Goal: Task Accomplishment & Management: Complete application form

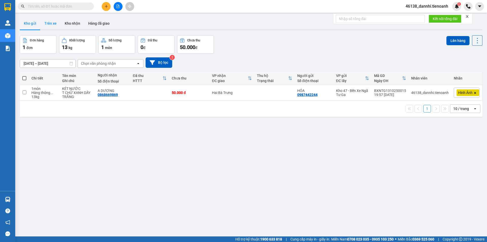
click at [49, 23] on button "Trên xe" at bounding box center [50, 23] width 20 height 12
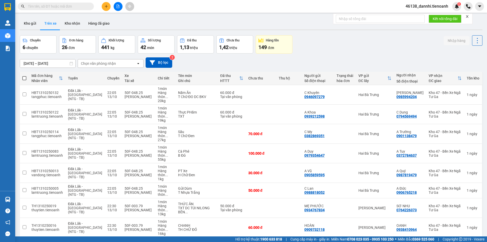
click at [110, 61] on div "Chọn văn phòng nhận" at bounding box center [98, 63] width 35 height 5
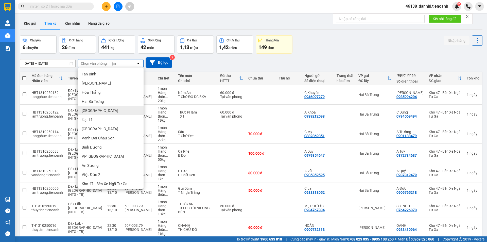
scroll to position [11, 0]
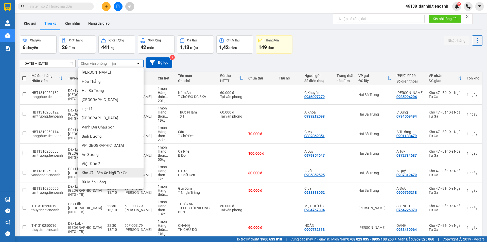
drag, startPoint x: 111, startPoint y: 172, endPoint x: 111, endPoint y: 167, distance: 4.8
click at [111, 171] on span "Kho 47 - Bến Xe Ngã Tư Ga" at bounding box center [105, 172] width 46 height 5
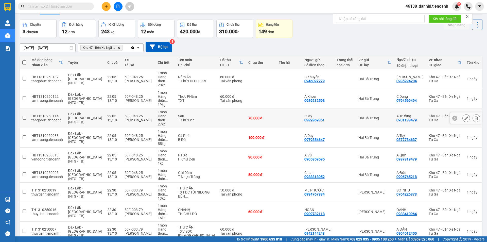
scroll to position [24, 0]
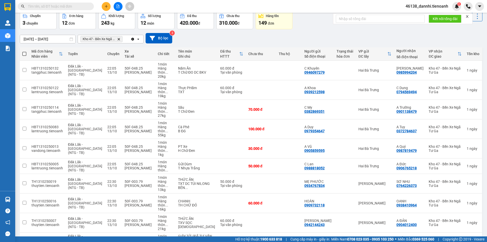
click at [463, 217] on div "100 / trang" at bounding box center [462, 212] width 30 height 9
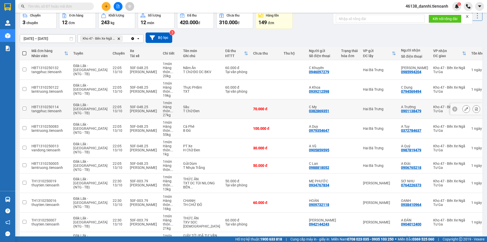
scroll to position [21, 0]
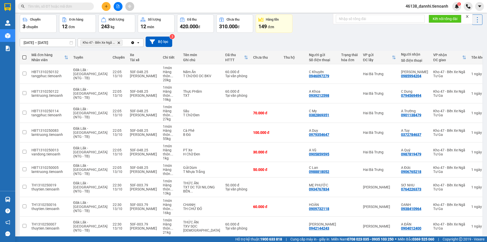
click at [68, 5] on input "text" at bounding box center [58, 7] width 60 height 6
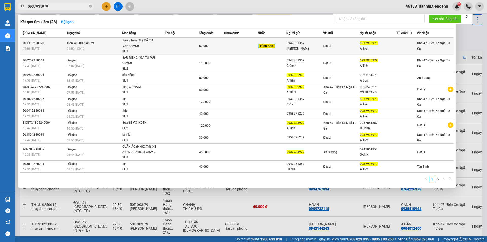
type input "0937935979"
click at [95, 46] on div "21:00 [DATE]" at bounding box center [94, 49] width 55 height 6
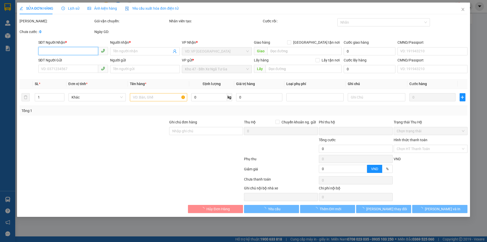
type input "0937935979"
type input "A Tiến"
type input "066088000225"
type input "0947851357"
type input "[PERSON_NAME]"
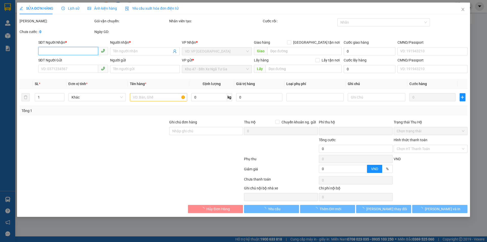
type input "241438838"
type input "0"
type input "60.000"
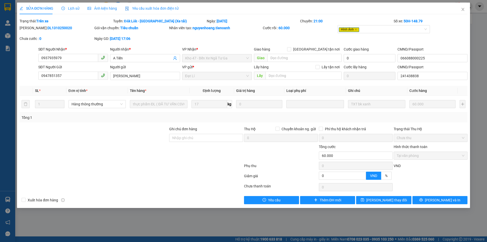
click at [101, 13] on div "Ảnh kiện hàng" at bounding box center [102, 9] width 29 height 12
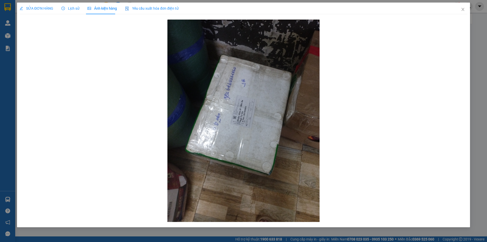
click at [32, 11] on div "SỬA ĐƠN HÀNG" at bounding box center [37, 9] width 34 height 6
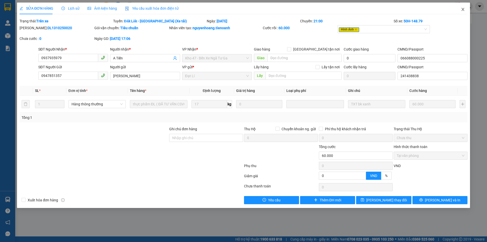
drag, startPoint x: 462, startPoint y: 10, endPoint x: 456, endPoint y: 6, distance: 6.8
click at [461, 10] on icon "close" at bounding box center [463, 9] width 4 height 4
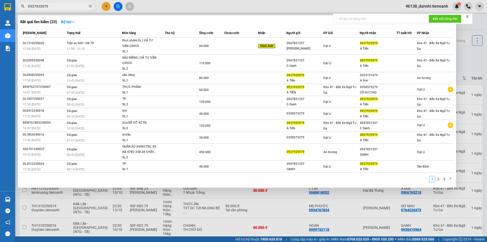
click at [73, 5] on input "0937935979" at bounding box center [58, 7] width 60 height 6
click at [177, 3] on div at bounding box center [243, 121] width 487 height 242
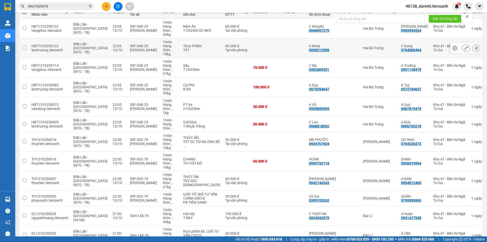
scroll to position [68, 0]
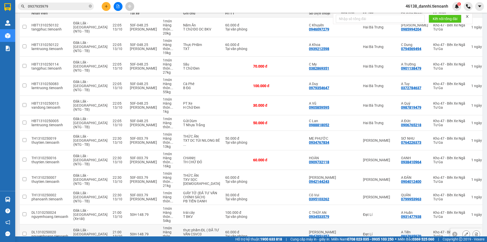
click at [251, 224] on td at bounding box center [266, 234] width 30 height 20
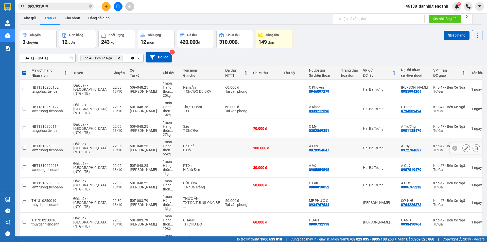
scroll to position [0, 0]
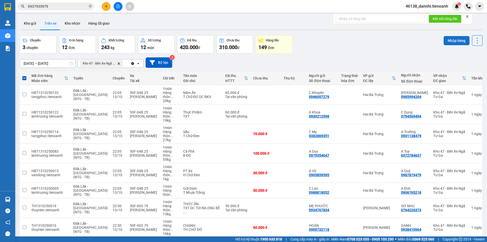
drag, startPoint x: 448, startPoint y: 31, endPoint x: 447, endPoint y: 37, distance: 5.2
click at [448, 35] on div "ver 1.8.147 Kho gửi Trên xe Kho nhận Hàng đã giao Chuyến 3 chuyến Đơn hàng 12 đ…" at bounding box center [251, 172] width 467 height 315
click at [447, 37] on button "Nhập hàng" at bounding box center [457, 40] width 26 height 9
checkbox input "false"
click at [75, 24] on button "Kho nhận" at bounding box center [73, 23] width 24 height 12
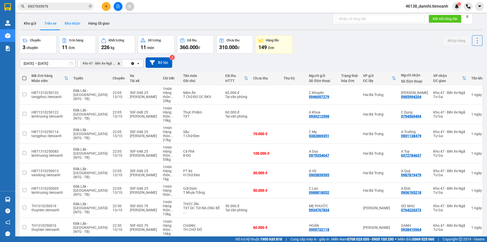
type input "[DATE] – [DATE]"
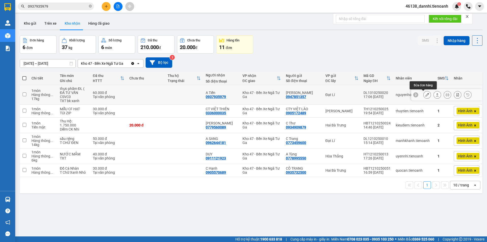
click at [426, 95] on icon at bounding box center [428, 95] width 4 height 4
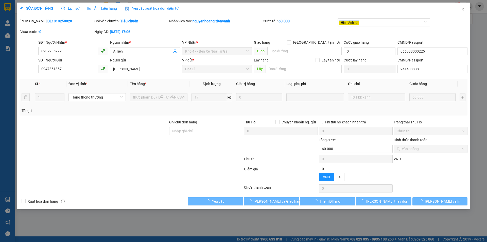
type input "0937935979"
type input "A Tiến"
type input "066088000225"
type input "0947851357"
type input "[PERSON_NAME]"
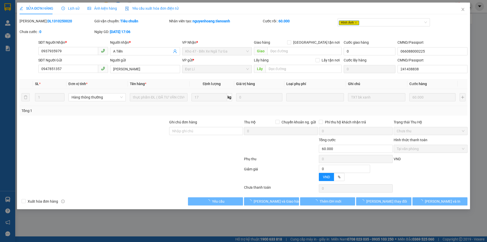
type input "241438838"
type input "0"
type input "60.000"
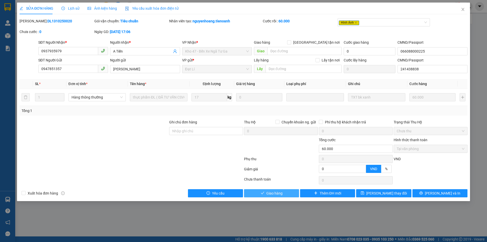
click at [259, 193] on button "Giao hàng" at bounding box center [271, 193] width 55 height 8
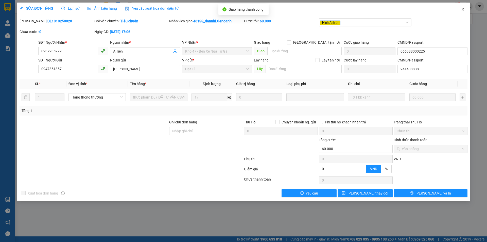
click at [459, 8] on span "Close" at bounding box center [463, 10] width 14 height 14
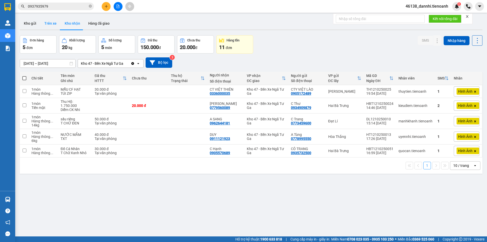
drag, startPoint x: 56, startPoint y: 26, endPoint x: 55, endPoint y: 22, distance: 3.6
click at [56, 26] on button "Trên xe" at bounding box center [50, 23] width 20 height 12
type input "[DATE] – [DATE]"
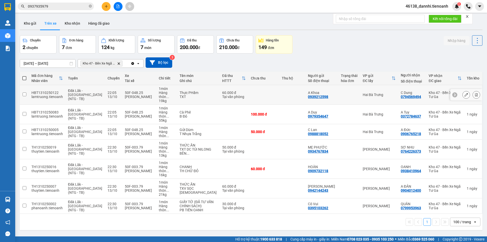
click at [268, 90] on td at bounding box center [264, 95] width 31 height 20
checkbox input "true"
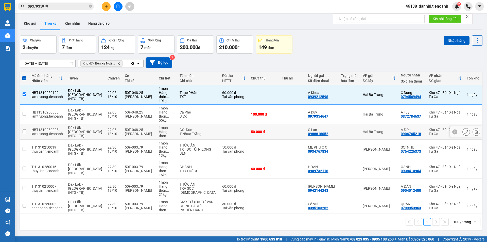
click at [266, 130] on div "50.000 đ" at bounding box center [264, 132] width 26 height 4
checkbox input "true"
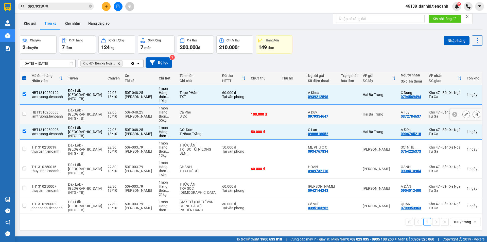
click at [264, 111] on td "100.000 đ" at bounding box center [264, 115] width 31 height 20
checkbox input "true"
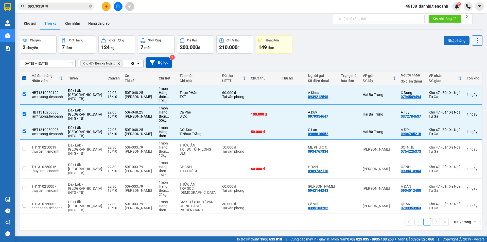
click at [450, 41] on button "Nhập hàng" at bounding box center [457, 40] width 26 height 9
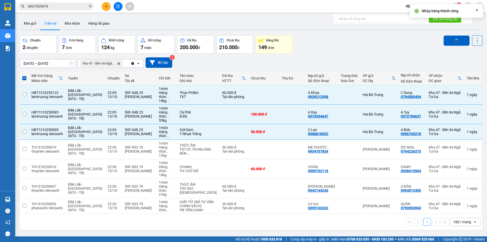
checkbox input "false"
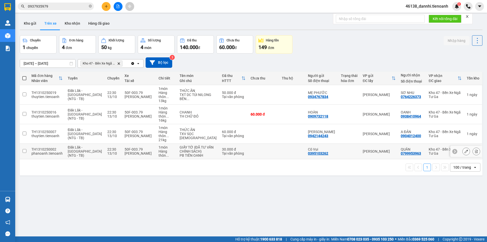
click at [248, 145] on td at bounding box center [263, 151] width 31 height 15
checkbox input "true"
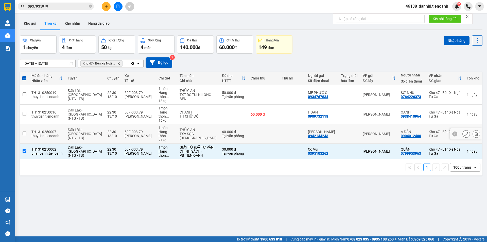
click at [269, 125] on td at bounding box center [263, 134] width 31 height 20
checkbox input "true"
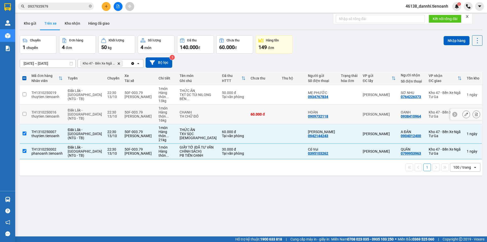
click at [279, 115] on td at bounding box center [292, 115] width 26 height 20
checkbox input "true"
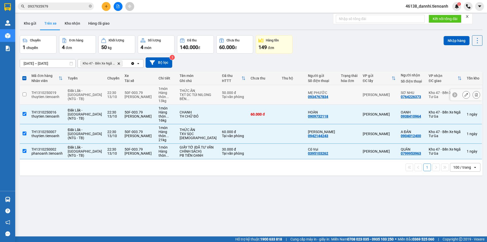
click at [281, 96] on td at bounding box center [292, 95] width 26 height 20
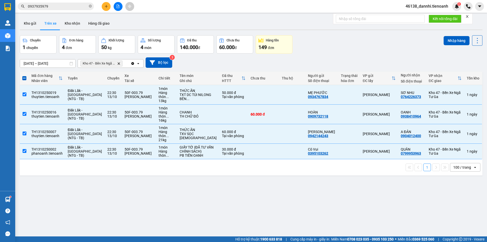
drag, startPoint x: 444, startPoint y: 44, endPoint x: 435, endPoint y: 41, distance: 9.6
click at [444, 40] on button "Nhập hàng" at bounding box center [457, 40] width 26 height 9
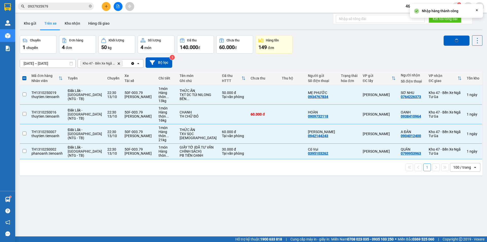
checkbox input "false"
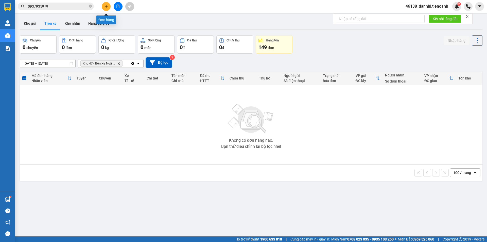
click at [106, 9] on button at bounding box center [106, 6] width 9 height 9
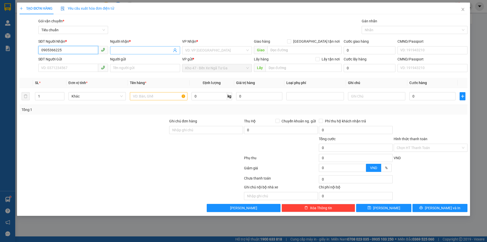
type input "0905366225"
click at [128, 48] on input "Người nhận *" at bounding box center [142, 50] width 59 height 6
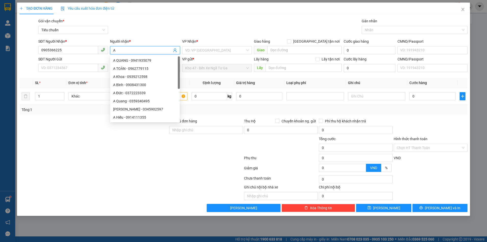
type input "A"
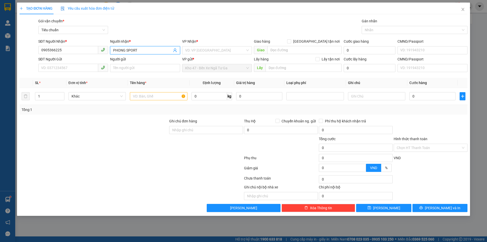
type input "PHONG SPORT"
click at [208, 54] on div "VP Nhận * VD: VP [GEOGRAPHIC_DATA]" at bounding box center [217, 48] width 70 height 18
click at [210, 50] on input "search" at bounding box center [215, 50] width 60 height 8
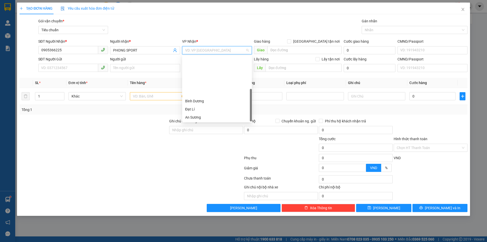
scroll to position [49, 0]
drag, startPoint x: 204, startPoint y: 78, endPoint x: 98, endPoint y: 66, distance: 106.6
click at [204, 78] on div "Hai Bà Trưng" at bounding box center [217, 77] width 64 height 6
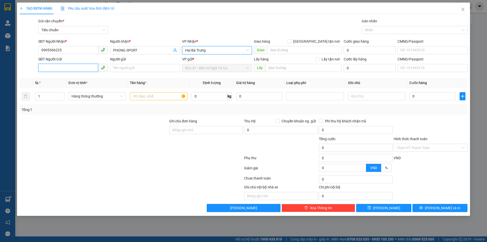
click at [81, 66] on input "SĐT Người Gửi" at bounding box center [68, 68] width 60 height 8
type input "0902744686"
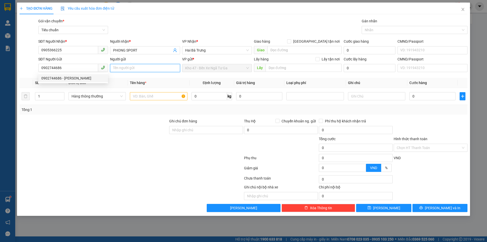
click at [148, 71] on input "Người gửi" at bounding box center [145, 68] width 70 height 8
type input "D"
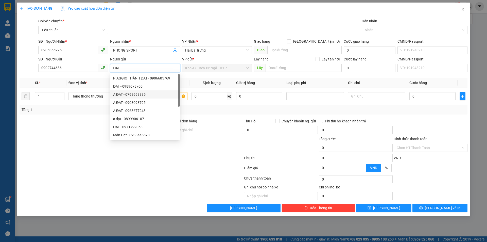
type input "ĐẠT"
click at [110, 151] on div at bounding box center [94, 145] width 150 height 18
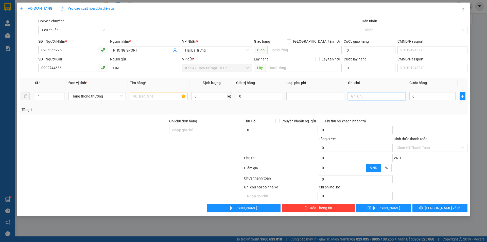
click at [384, 92] on input "text" at bounding box center [376, 96] width 57 height 8
type input "T CHỮ CAM ĐEN"
click at [156, 98] on input "text" at bounding box center [158, 96] width 57 height 8
type input "KỶ NIỆM CHƯƠNG ( ĐÃ TƯ VẤN )"
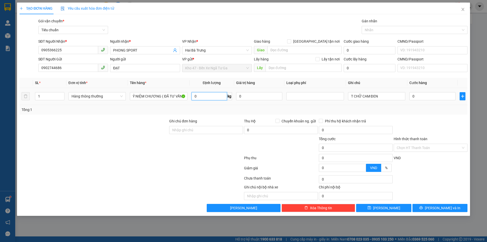
scroll to position [0, 0]
click at [200, 96] on input "0" at bounding box center [210, 96] width 36 height 8
type input "15"
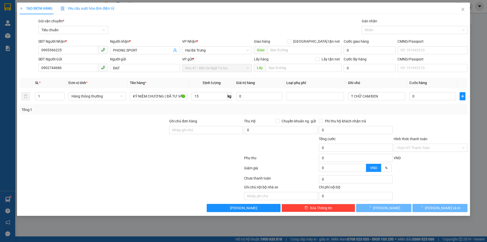
click at [218, 112] on div "Tổng: 1" at bounding box center [244, 110] width 444 height 6
type input "50.000"
drag, startPoint x: 433, startPoint y: 208, endPoint x: 406, endPoint y: 190, distance: 32.0
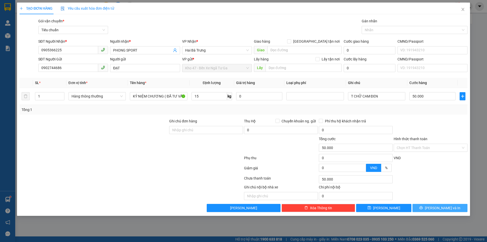
click at [431, 205] on button "[PERSON_NAME] và In" at bounding box center [440, 208] width 55 height 8
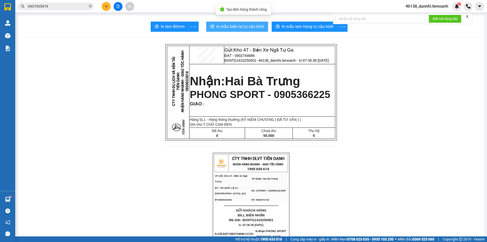
click at [251, 23] on button "In mẫu biên lai tự cấu hình" at bounding box center [237, 27] width 62 height 10
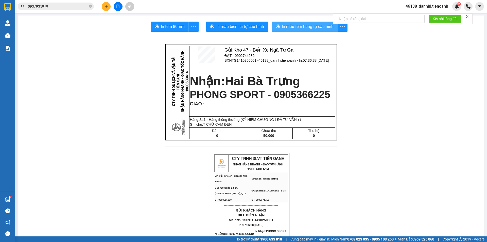
click at [313, 25] on span "In mẫu tem hàng tự cấu hình" at bounding box center [308, 26] width 52 height 6
click at [292, 102] on p "GIAO :" at bounding box center [262, 104] width 145 height 6
click at [289, 97] on span "PHONG SPORT - 0905366225" at bounding box center [260, 94] width 141 height 11
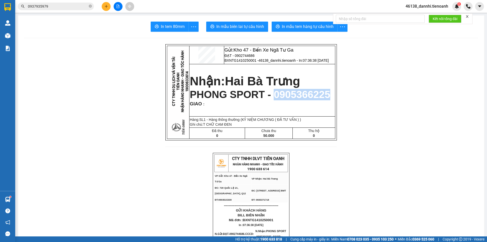
click at [289, 97] on span "PHONG SPORT - 0905366225" at bounding box center [260, 94] width 141 height 11
copy span "0905366225"
click at [71, 7] on input "0937935979" at bounding box center [58, 7] width 60 height 6
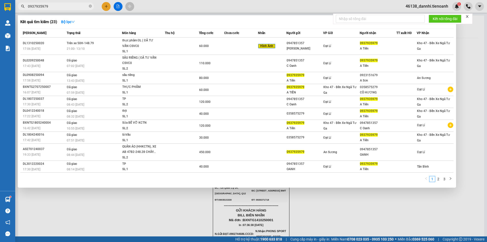
click at [71, 7] on input "0937935979" at bounding box center [58, 7] width 60 height 6
paste input "05366225"
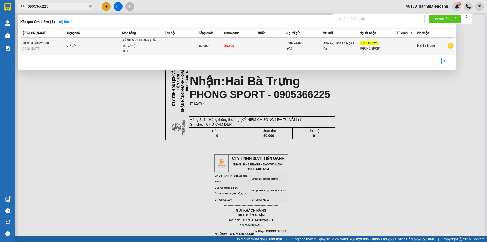
type input "0905366225"
click at [175, 42] on td at bounding box center [182, 46] width 34 height 17
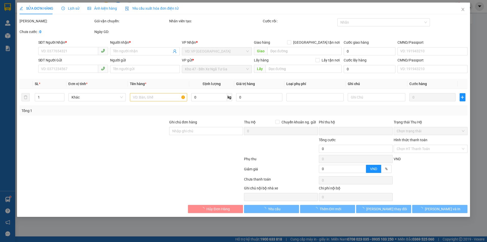
type input "0905366225"
type input "PHONG SPORT"
type input "0902744686"
type input "ĐẠT"
type input "0"
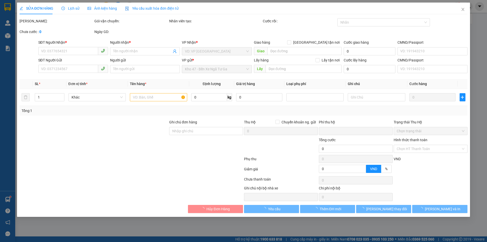
type input "50.000"
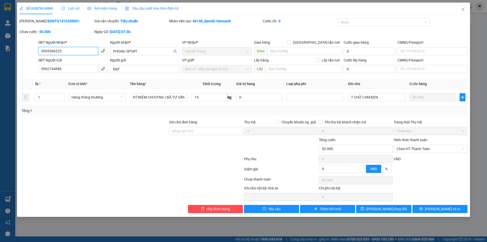
click at [53, 50] on input "0905366225" at bounding box center [68, 51] width 60 height 8
type input "0905336225"
click at [445, 211] on span "[PERSON_NAME] và In" at bounding box center [443, 209] width 36 height 6
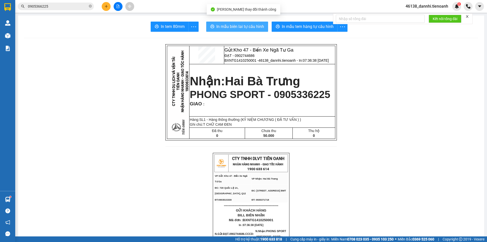
click at [245, 24] on span "In mẫu biên lai tự cấu hình" at bounding box center [241, 26] width 48 height 6
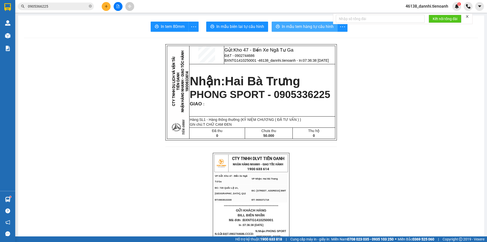
click at [282, 26] on span "In mẫu tem hàng tự cấu hình" at bounding box center [308, 26] width 52 height 6
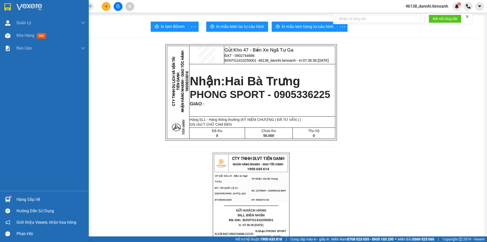
click at [6, 4] on img at bounding box center [7, 7] width 7 height 8
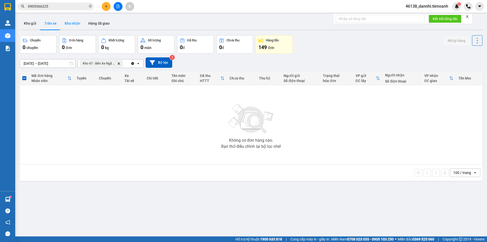
click at [64, 24] on button "Kho nhận" at bounding box center [73, 23] width 24 height 12
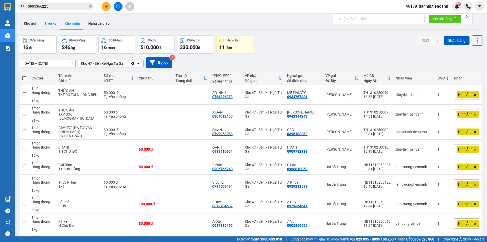
click at [51, 21] on button "Trên xe" at bounding box center [50, 23] width 20 height 12
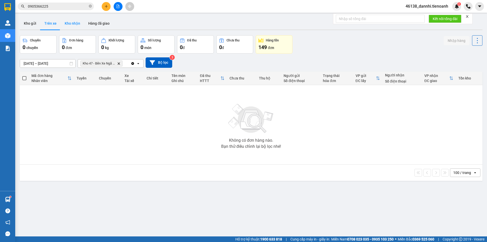
click at [73, 27] on button "Kho nhận" at bounding box center [73, 23] width 24 height 12
type input "[DATE] – [DATE]"
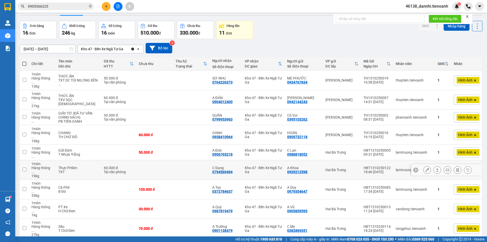
scroll to position [26, 0]
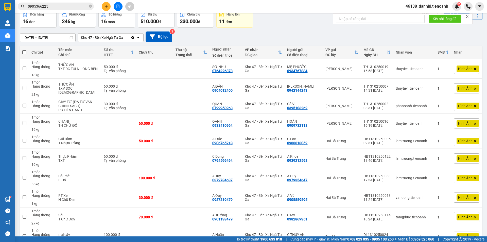
drag, startPoint x: 462, startPoint y: 222, endPoint x: 459, endPoint y: 219, distance: 3.6
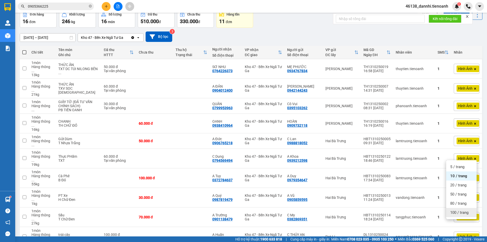
drag, startPoint x: 451, startPoint y: 213, endPoint x: 452, endPoint y: 209, distance: 4.3
click at [451, 213] on span "100 / trang" at bounding box center [460, 212] width 18 height 5
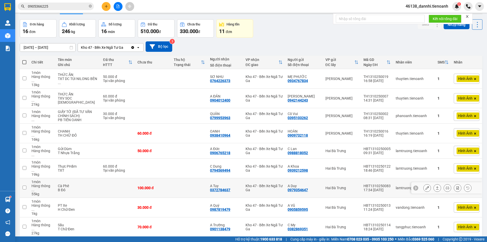
scroll to position [0, 0]
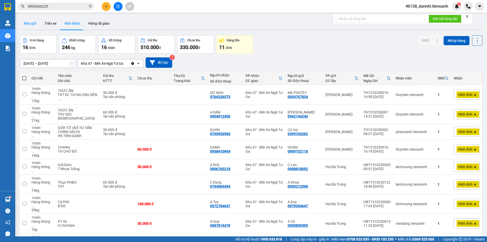
drag, startPoint x: 24, startPoint y: 20, endPoint x: 28, endPoint y: 20, distance: 4.1
click at [28, 20] on button "Kho gửi" at bounding box center [30, 23] width 21 height 12
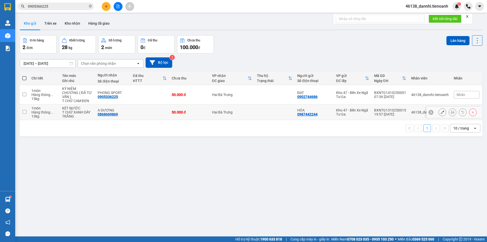
drag, startPoint x: 148, startPoint y: 115, endPoint x: 141, endPoint y: 115, distance: 6.6
click at [147, 115] on td at bounding box center [149, 112] width 39 height 15
checkbox input "true"
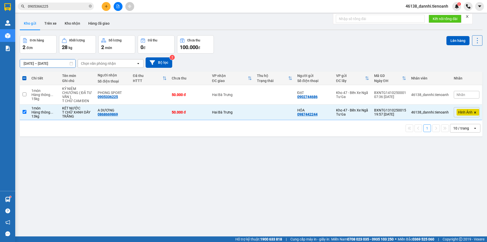
click at [40, 63] on input "[DATE] – [DATE]" at bounding box center [47, 63] width 55 height 8
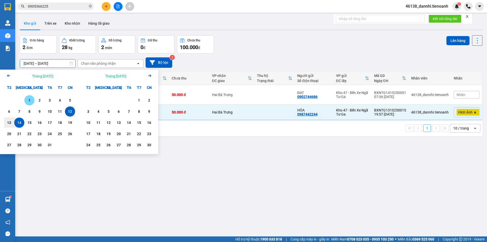
click at [29, 96] on div "1" at bounding box center [29, 100] width 10 height 10
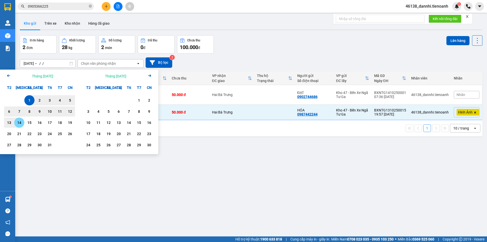
click at [19, 123] on div "14" at bounding box center [19, 123] width 7 height 6
type input "[DATE] – [DATE]"
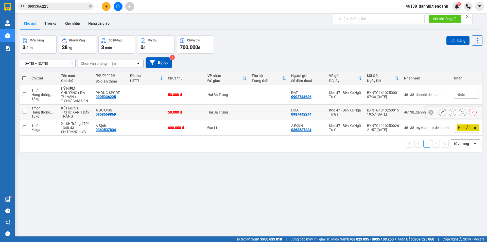
click at [136, 114] on td at bounding box center [147, 112] width 38 height 15
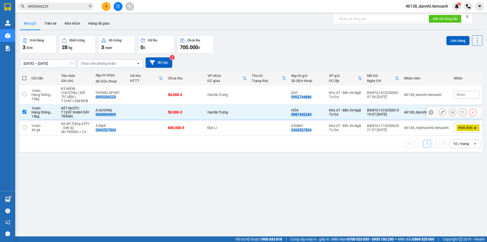
checkbox input "true"
click at [451, 42] on button "Lên hàng" at bounding box center [458, 40] width 23 height 9
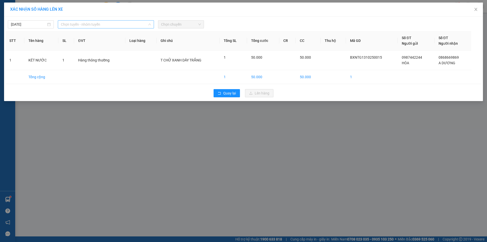
click at [107, 24] on span "Chọn tuyến - nhóm tuyến" at bounding box center [106, 25] width 90 height 8
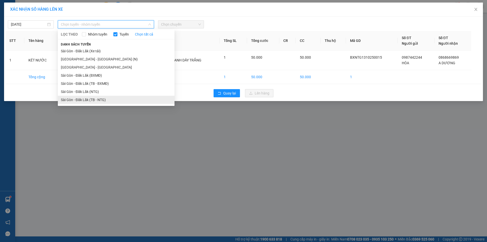
click at [89, 100] on li "Sài Gòn - Đăk Lăk (TB - NTG)" at bounding box center [116, 100] width 117 height 8
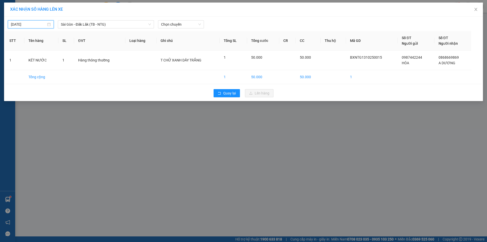
click at [43, 25] on input "[DATE]" at bounding box center [28, 25] width 35 height 6
click at [24, 69] on div "13" at bounding box center [25, 69] width 6 height 6
type input "[DATE]"
click at [183, 22] on span "Chọn chuyến" at bounding box center [181, 25] width 40 height 8
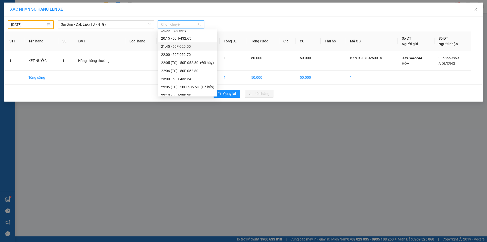
scroll to position [49, 0]
click at [196, 81] on div "23:10 - 50H-290.30" at bounding box center [187, 83] width 53 height 6
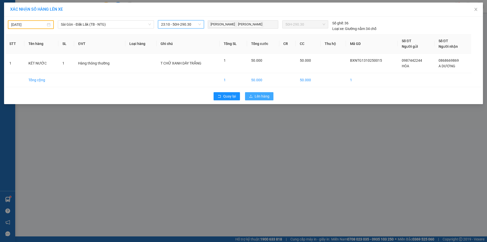
click at [273, 94] on button "Lên hàng" at bounding box center [259, 96] width 28 height 8
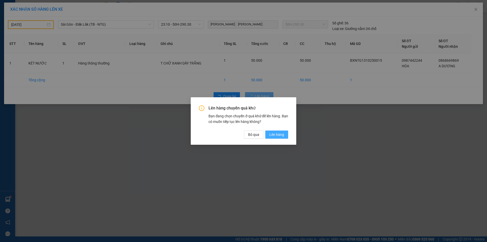
click at [277, 134] on span "Lên hàng" at bounding box center [277, 135] width 15 height 6
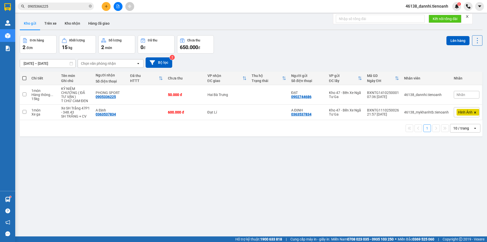
click at [69, 5] on input "0905366225" at bounding box center [58, 7] width 60 height 6
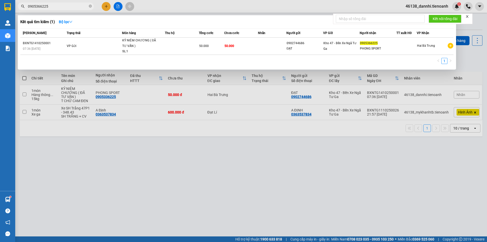
click at [69, 5] on input "0905366225" at bounding box center [58, 7] width 60 height 6
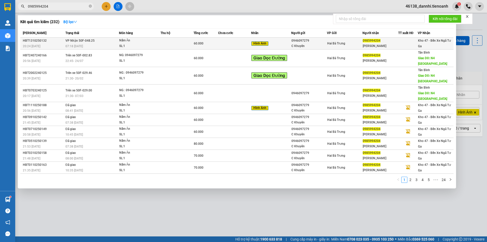
type input "0985994204"
click at [120, 40] on div "Nấm Ăn" at bounding box center [138, 41] width 38 height 6
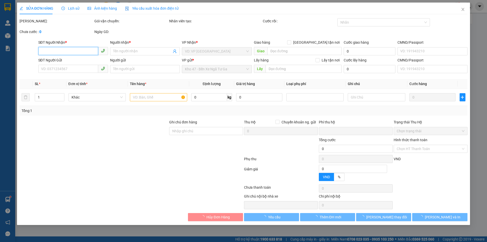
type input "0985994204"
type input "[PERSON_NAME]"
type input "0946097279"
type input "C Khuyên"
type input "0"
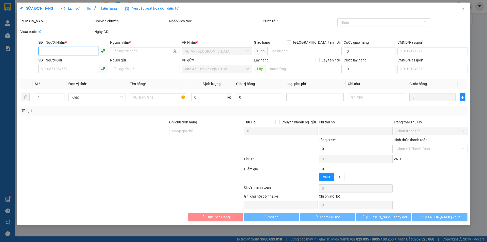
type input "60.000"
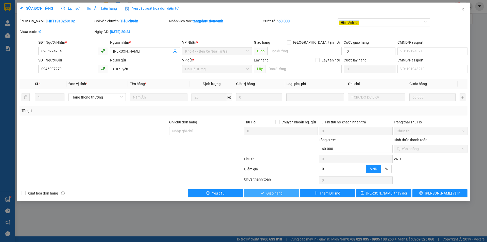
click at [280, 191] on span "Giao hàng" at bounding box center [275, 193] width 16 height 6
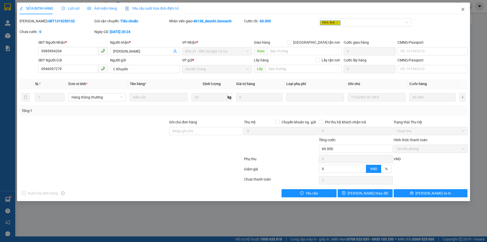
click at [462, 11] on icon "close" at bounding box center [463, 9] width 4 height 4
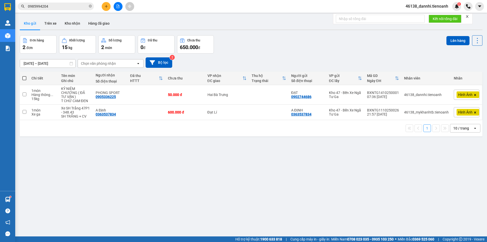
click at [105, 8] on icon "plus" at bounding box center [107, 7] width 4 height 4
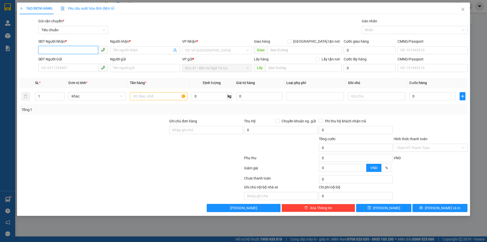
click at [78, 51] on input "SĐT Người Nhận *" at bounding box center [68, 50] width 60 height 8
click at [81, 45] on div "SĐT Người Nhận *" at bounding box center [73, 43] width 70 height 8
click at [460, 12] on span "Close" at bounding box center [463, 10] width 14 height 14
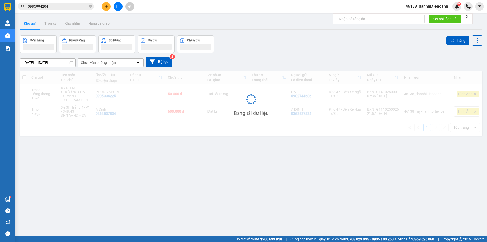
click at [68, 7] on input "0985994204" at bounding box center [58, 7] width 60 height 6
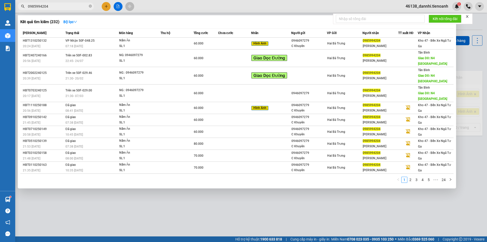
click at [68, 7] on input "0985994204" at bounding box center [58, 7] width 60 height 6
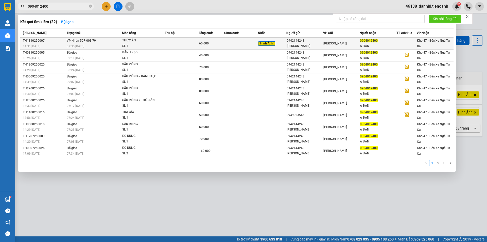
type input "0904012400"
click at [177, 43] on td at bounding box center [182, 44] width 34 height 12
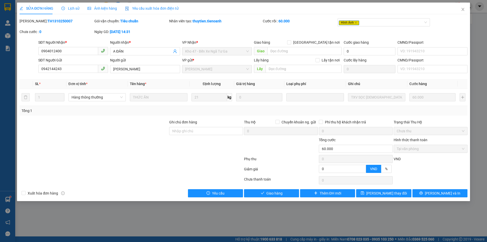
click at [110, 10] on span "Ảnh kiện hàng" at bounding box center [102, 8] width 29 height 4
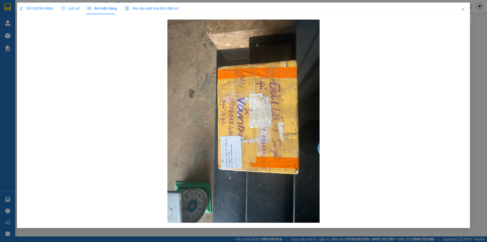
click at [28, 8] on span "SỬA ĐƠN HÀNG" at bounding box center [37, 8] width 34 height 4
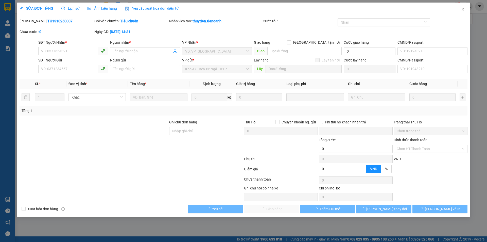
type input "0904012400"
type input "A ĐẢN"
type input "0942144243"
type input "[PERSON_NAME]"
type input "0"
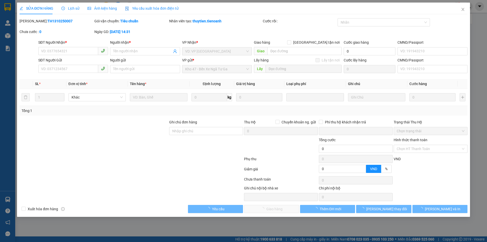
type input "60.000"
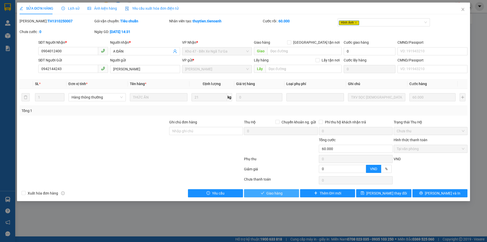
click at [263, 191] on icon "check" at bounding box center [263, 193] width 4 height 4
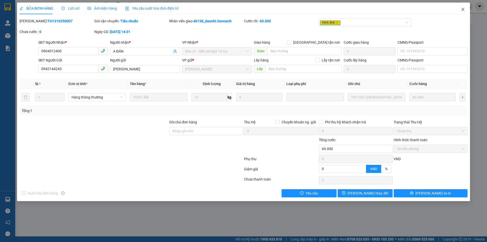
click at [468, 6] on span "Close" at bounding box center [463, 10] width 14 height 14
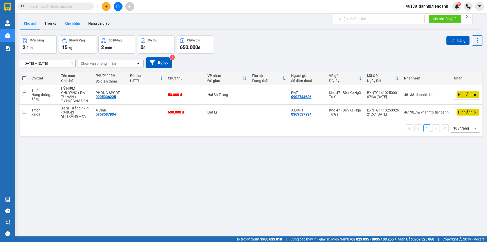
click at [77, 28] on button "Kho nhận" at bounding box center [73, 23] width 24 height 12
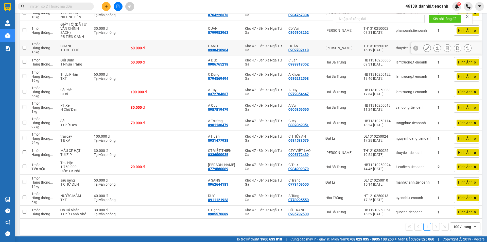
scroll to position [80, 0]
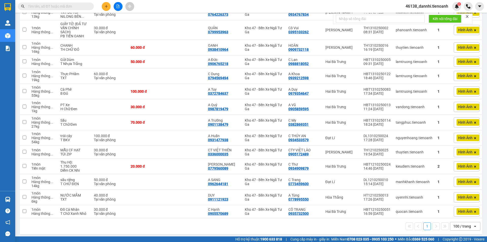
click at [68, 9] on span at bounding box center [56, 7] width 76 height 8
click at [67, 6] on input "text" at bounding box center [58, 7] width 60 height 6
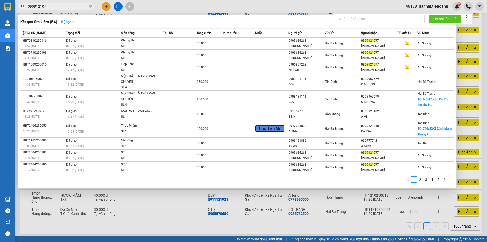
type input "0909121077"
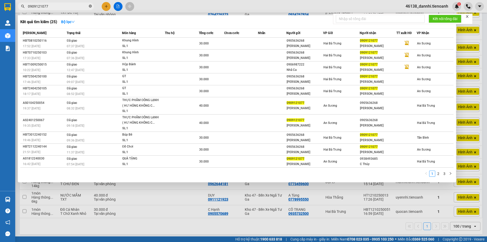
click at [91, 6] on icon "close-circle" at bounding box center [90, 6] width 3 height 3
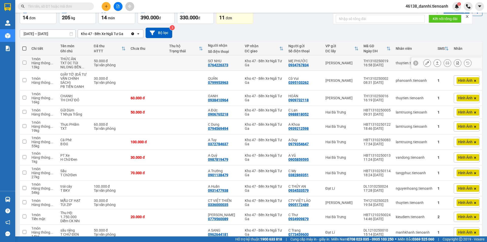
scroll to position [29, 0]
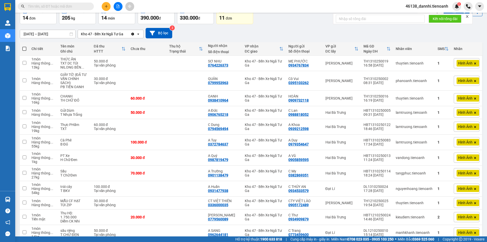
click at [74, 5] on input "text" at bounding box center [58, 7] width 60 height 6
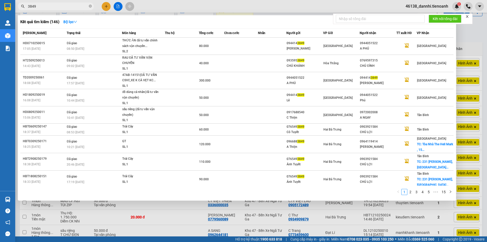
click at [54, 6] on input "3849" at bounding box center [58, 7] width 60 height 6
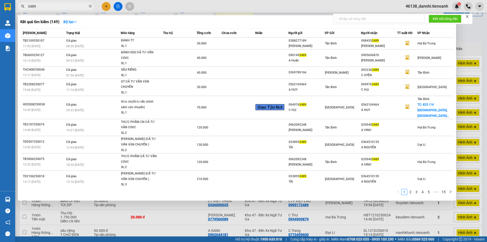
type input "3489"
click at [153, 4] on div at bounding box center [243, 121] width 487 height 242
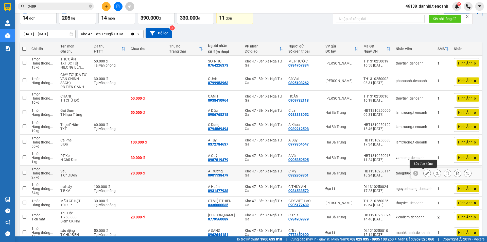
click at [426, 175] on icon at bounding box center [428, 173] width 4 height 4
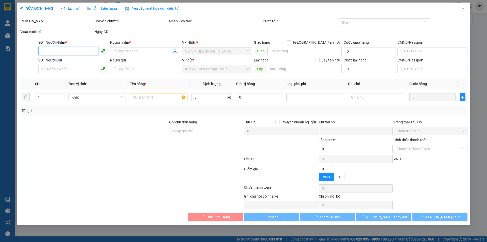
type input "0901138479"
type input "A Trường"
type input "0382869351"
type input "C My"
type input "0"
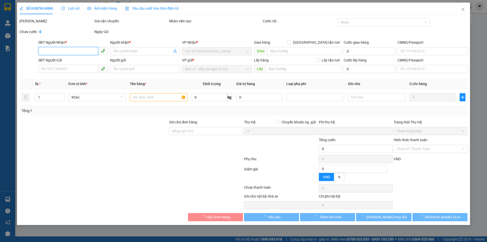
type input "70.000"
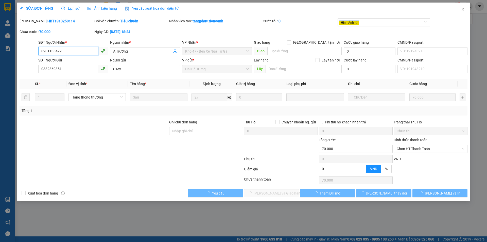
click at [80, 51] on input "0901138479" at bounding box center [68, 51] width 60 height 8
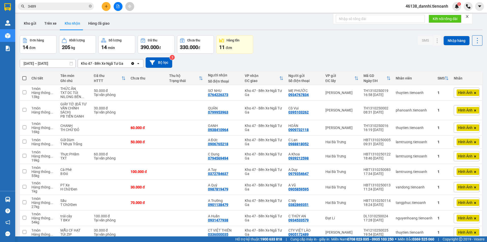
click at [53, 6] on input "3489" at bounding box center [58, 7] width 60 height 6
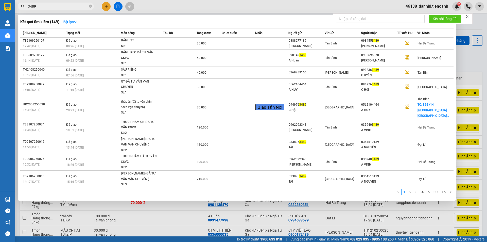
click at [53, 6] on input "3489" at bounding box center [58, 7] width 60 height 6
paste input "090113847"
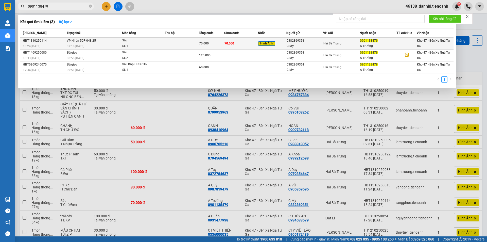
type input "0901138479"
click at [160, 40] on div "Sầu" at bounding box center [141, 41] width 38 height 6
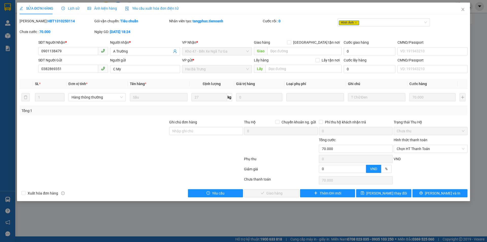
click at [420, 143] on div "Hình thức thanh toán" at bounding box center [431, 141] width 74 height 8
click at [420, 151] on span "Chọn HT Thanh Toán" at bounding box center [431, 149] width 68 height 8
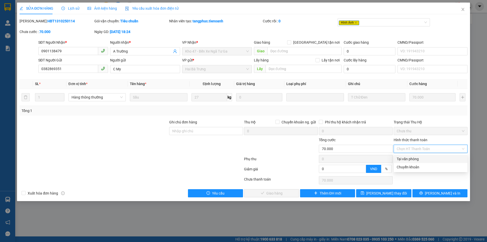
click at [408, 158] on div "Tại văn phòng" at bounding box center [431, 159] width 68 height 6
type input "0"
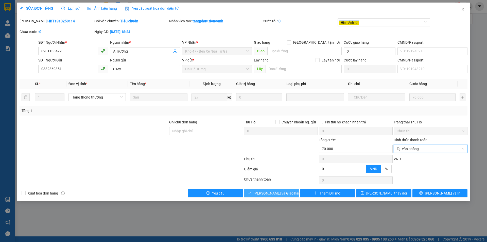
drag, startPoint x: 274, startPoint y: 195, endPoint x: 265, endPoint y: 192, distance: 10.0
click at [273, 195] on span "[PERSON_NAME] và Giao hàng" at bounding box center [278, 193] width 49 height 6
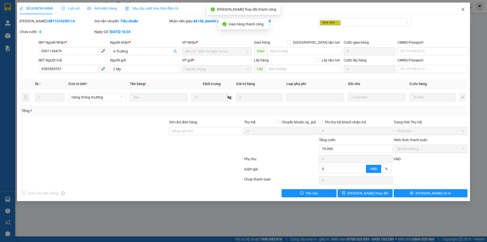
click at [463, 12] on span "Close" at bounding box center [463, 10] width 14 height 14
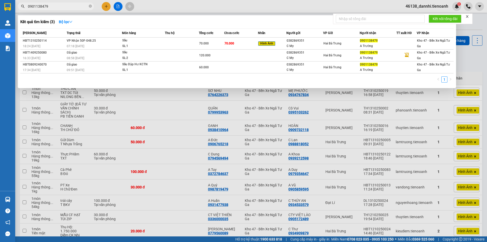
click at [85, 5] on input "0901138479" at bounding box center [58, 7] width 60 height 6
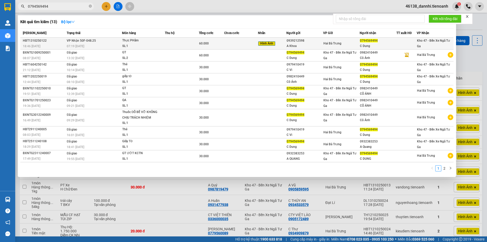
type input "0794569494"
click at [132, 42] on div "Thực PHẩm" at bounding box center [141, 41] width 38 height 6
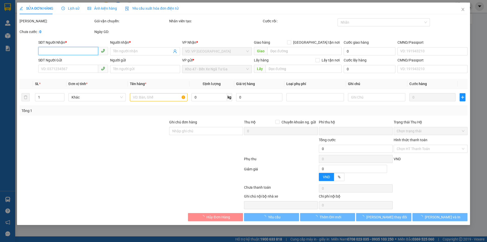
type input "0794569494"
type input "C Dung"
type input "0939212598"
type input "A Khoa"
type input "0"
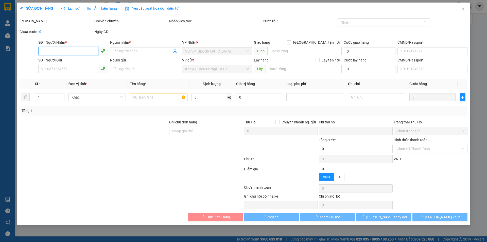
type input "60.000"
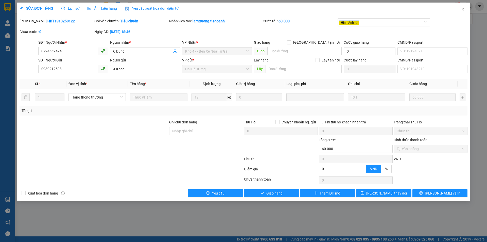
click at [267, 189] on div "Total Paid Fee 60.000 Total UnPaid Fee 0 Cash Collection Total Fee Mã ĐH: HBT13…" at bounding box center [244, 107] width 448 height 179
click at [256, 193] on button "Giao hàng" at bounding box center [271, 193] width 55 height 8
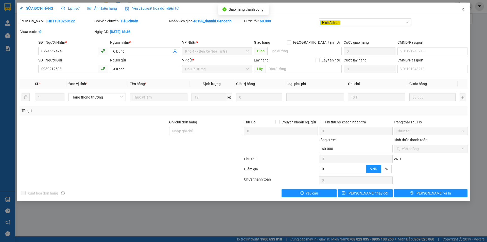
click at [463, 13] on span "Close" at bounding box center [463, 10] width 14 height 14
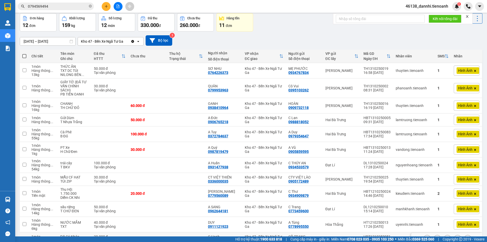
scroll to position [49, 0]
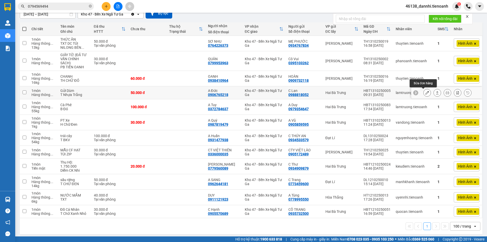
click at [426, 93] on icon at bounding box center [428, 93] width 4 height 4
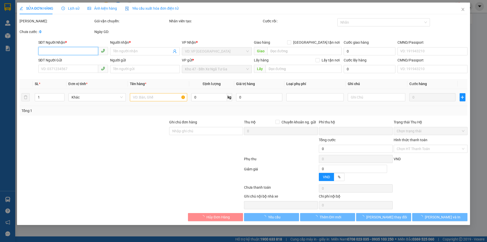
type input "0906765218"
type input "A Đức"
type input "0988818052"
type input "C Lan"
type input "0"
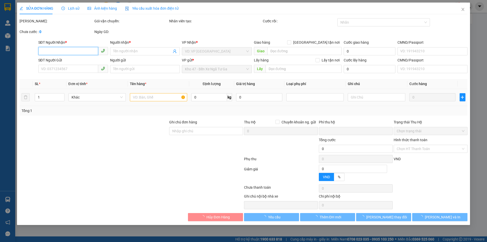
type input "50.000"
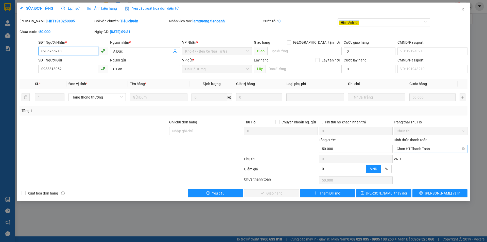
click at [422, 149] on span "Chọn HT Thanh Toán" at bounding box center [431, 149] width 68 height 8
click at [421, 156] on div "Tại văn phòng" at bounding box center [431, 159] width 68 height 6
type input "0"
click at [269, 191] on span "[PERSON_NAME] và Giao hàng" at bounding box center [278, 193] width 49 height 6
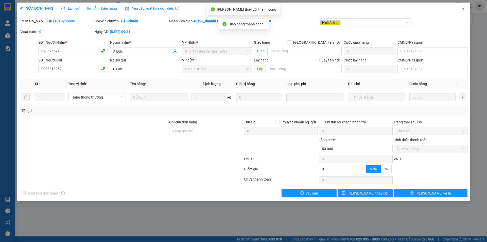
click at [463, 7] on span "Close" at bounding box center [463, 10] width 14 height 14
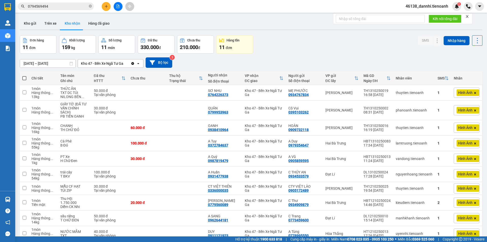
click at [102, 13] on main "ver 1.8.147 Kho gửi Trên xe Kho nhận Hàng đã giao Đơn hàng 11 đơn Khối lượng 15…" at bounding box center [243, 118] width 487 height 236
click at [107, 9] on button at bounding box center [106, 6] width 9 height 9
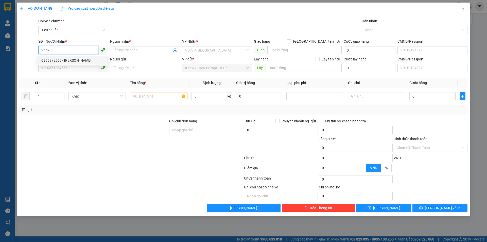
click at [82, 59] on div "0395372559 - C HUỆ" at bounding box center [73, 61] width 64 height 6
type input "0395372559"
type input "C HUỆ"
type input "480.000"
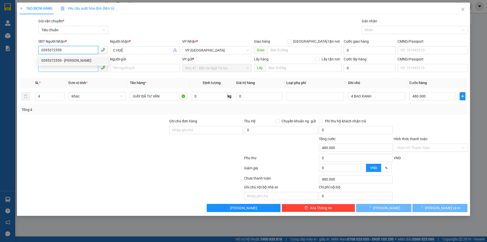
type input "0395372559"
drag, startPoint x: 78, startPoint y: 68, endPoint x: 75, endPoint y: 69, distance: 3.1
click at [78, 68] on input "SĐT Người Gửi" at bounding box center [68, 68] width 60 height 8
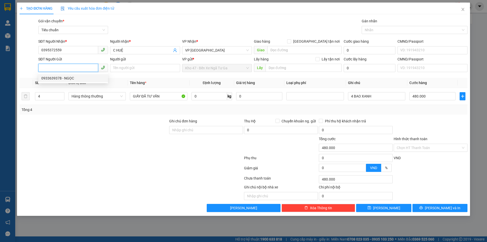
click at [68, 79] on div "0933639378 - NGỌC" at bounding box center [73, 78] width 64 height 6
type input "0933639378"
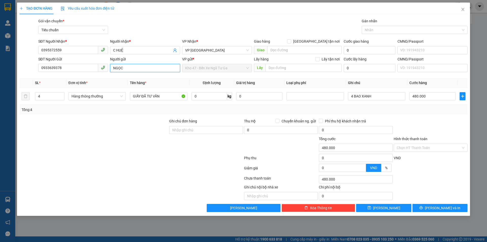
click at [113, 67] on input "NGỌC" at bounding box center [145, 68] width 70 height 8
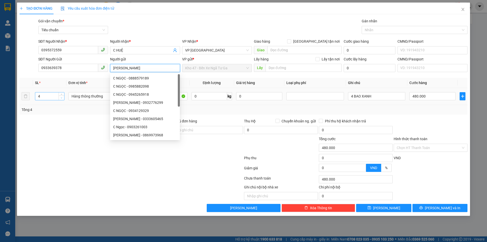
type input "C NGỌC"
type input "3"
click at [62, 99] on span "down" at bounding box center [61, 97] width 3 height 3
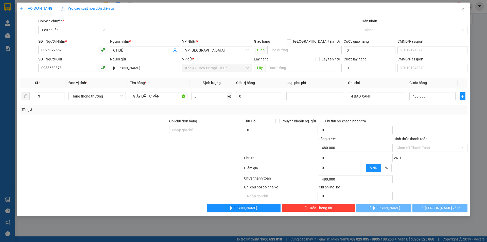
click at [70, 122] on div at bounding box center [94, 127] width 150 height 18
type input "0"
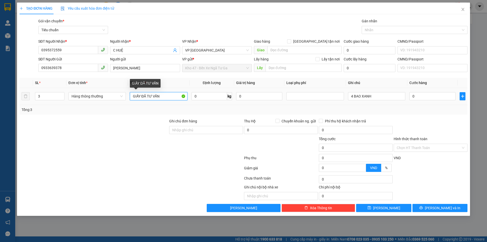
click at [135, 98] on input "GIẤY ĐÃ TƯ VẤN" at bounding box center [158, 96] width 57 height 8
click at [137, 126] on div at bounding box center [94, 127] width 150 height 18
click at [206, 93] on input "0" at bounding box center [210, 96] width 36 height 8
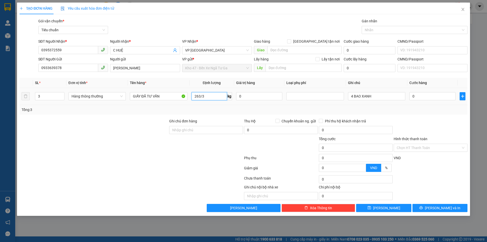
type input "88"
click at [219, 110] on div "Tổng: 3" at bounding box center [244, 110] width 444 height 6
type input "132.400"
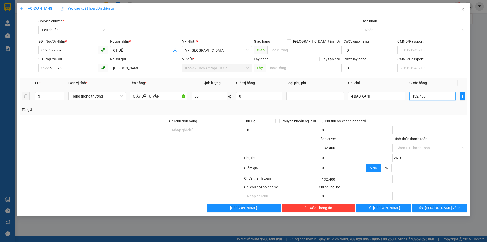
click at [427, 97] on input "132.400" at bounding box center [433, 96] width 46 height 8
type input "1"
type input "13"
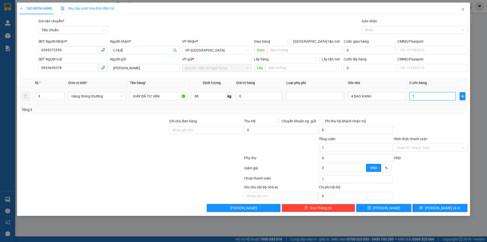
type input "13"
type input "130"
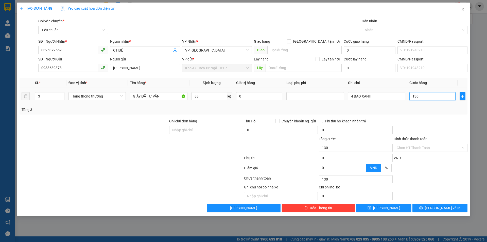
type input "0"
type input "390.000"
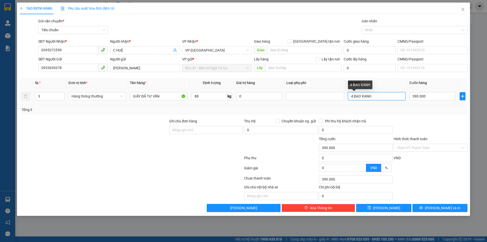
click at [355, 96] on input "4 BAO XANH" at bounding box center [376, 96] width 57 height 8
type input "3B HỒNG NHẠT"
click at [376, 114] on div "Transit Pickup Surcharge Ids Transit Deliver Surcharge Ids Transit Deliver Surc…" at bounding box center [244, 115] width 448 height 194
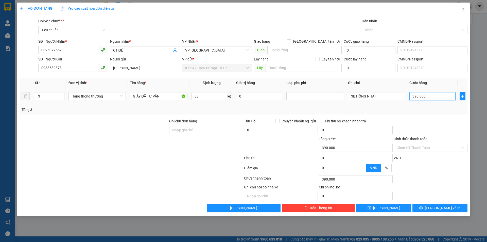
click at [426, 93] on input "390.000" at bounding box center [433, 96] width 46 height 8
type input "4"
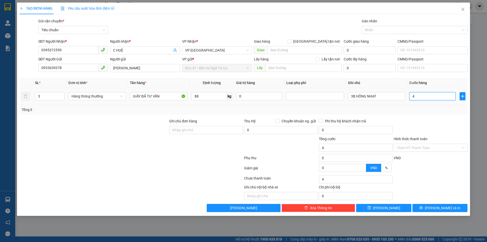
type input "40"
type input "400"
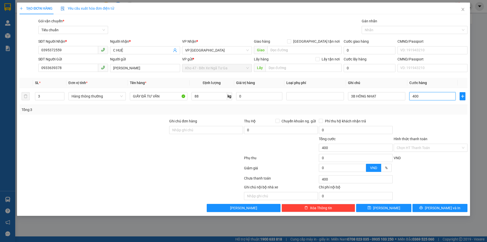
type input "400"
type input "400.000"
click at [436, 138] on div "Hình thức thanh toán" at bounding box center [431, 140] width 74 height 8
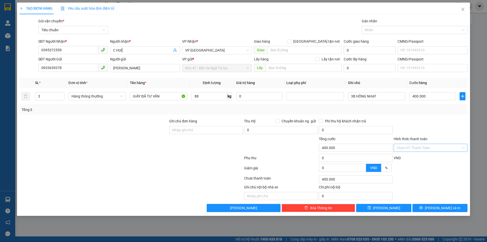
click at [428, 150] on input "Hình thức thanh toán" at bounding box center [429, 148] width 64 height 8
click at [424, 155] on div "Tại văn phòng" at bounding box center [431, 158] width 74 height 8
type input "0"
click at [423, 209] on icon "printer" at bounding box center [422, 208] width 4 height 4
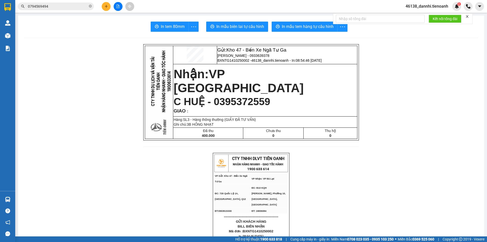
drag, startPoint x: 211, startPoint y: 26, endPoint x: 205, endPoint y: 29, distance: 7.1
click at [210, 26] on icon "printer" at bounding box center [212, 26] width 4 height 4
click at [107, 6] on icon "plus" at bounding box center [107, 7] width 4 height 4
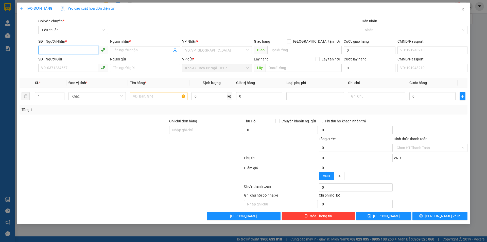
click at [84, 50] on input "SĐT Người Nhận *" at bounding box center [68, 50] width 60 height 8
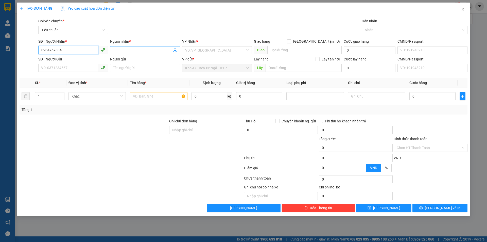
type input "0934767834"
click at [143, 49] on input "Người nhận *" at bounding box center [142, 50] width 59 height 6
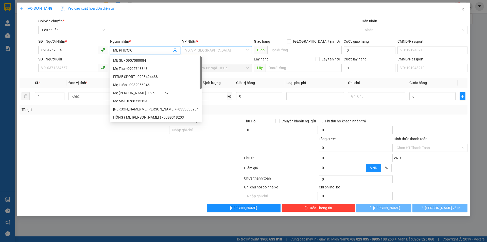
type input "MẸ PHƯỚC"
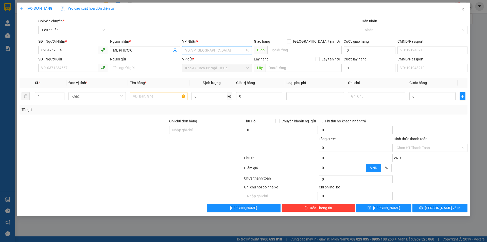
click at [208, 51] on input "search" at bounding box center [215, 50] width 60 height 8
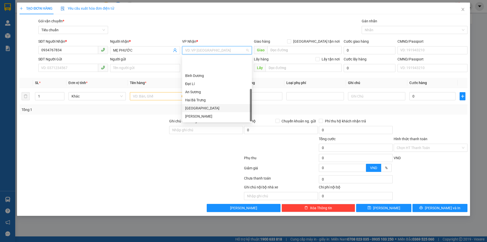
scroll to position [49, 0]
click at [200, 89] on div "[PERSON_NAME]" at bounding box center [217, 93] width 70 height 8
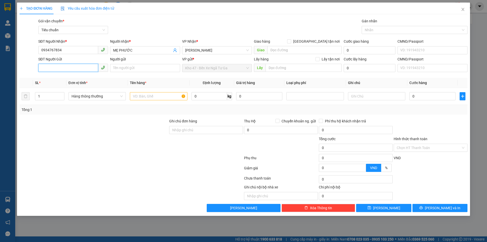
click at [53, 71] on input "SĐT Người Gửi" at bounding box center [68, 68] width 60 height 8
type input "0764226373"
click at [123, 65] on input "Người gửi" at bounding box center [145, 68] width 70 height 8
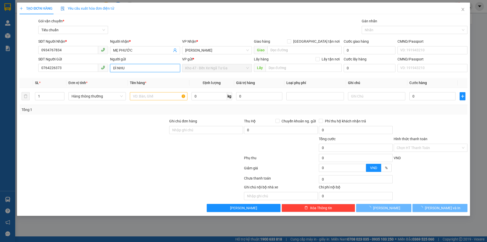
type input "DÌ NHU"
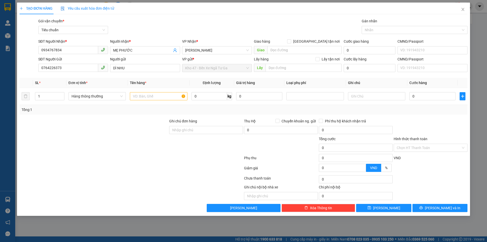
click at [49, 188] on div at bounding box center [84, 192] width 131 height 16
drag, startPoint x: 140, startPoint y: 97, endPoint x: 134, endPoint y: 98, distance: 6.2
click at [137, 97] on input "text" at bounding box center [158, 96] width 57 height 8
type input "TẢ"
click at [367, 96] on input "text" at bounding box center [376, 96] width 57 height 8
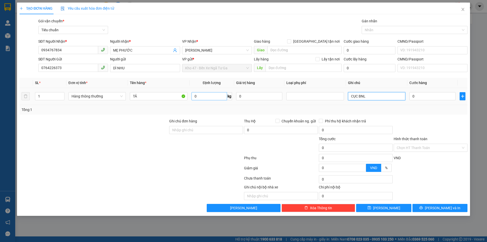
type input "CỤC BNL"
click at [204, 92] on input "0" at bounding box center [210, 96] width 36 height 8
type input "11"
drag, startPoint x: 211, startPoint y: 104, endPoint x: 220, endPoint y: 106, distance: 10.0
click at [211, 104] on td "11 kg" at bounding box center [212, 96] width 45 height 17
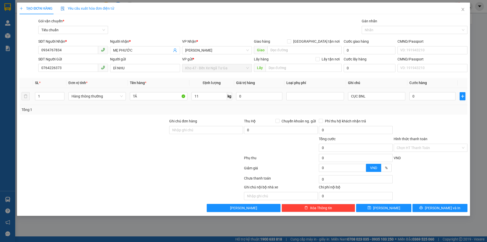
type input "50.000"
click at [425, 147] on input "Hình thức thanh toán" at bounding box center [429, 148] width 64 height 8
click at [430, 124] on div at bounding box center [430, 127] width 75 height 18
click at [432, 148] on input "Hình thức thanh toán" at bounding box center [429, 148] width 64 height 8
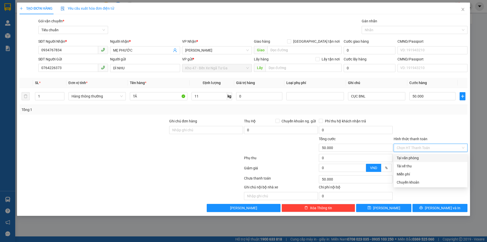
click at [428, 155] on div "Tại văn phòng" at bounding box center [431, 158] width 68 height 6
type input "0"
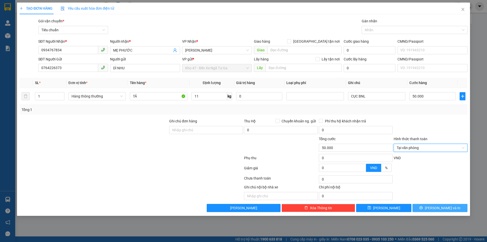
click at [423, 208] on icon "printer" at bounding box center [421, 207] width 3 height 3
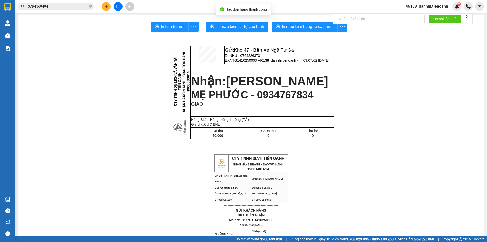
click at [228, 24] on span "In mẫu biên lai tự cấu hình" at bounding box center [241, 26] width 48 height 6
click at [253, 26] on span "In mẫu biên lai tự cấu hình" at bounding box center [241, 26] width 48 height 6
click at [268, 100] on span "MẸ PHƯỚC - 0934767834" at bounding box center [252, 94] width 123 height 11
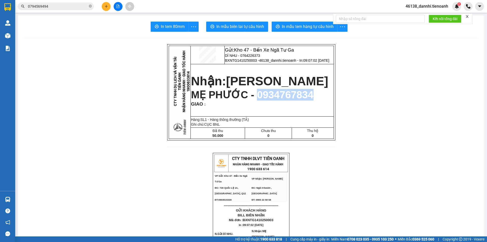
copy span "0934767834"
click at [60, 8] on input "0794569494" at bounding box center [58, 7] width 60 height 6
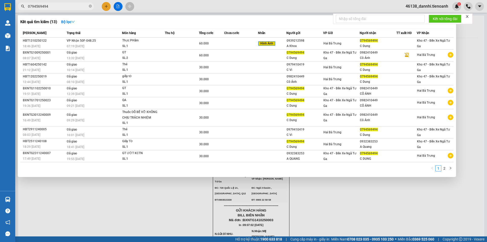
click at [60, 8] on input "0794569494" at bounding box center [58, 7] width 60 height 6
paste input "93476783"
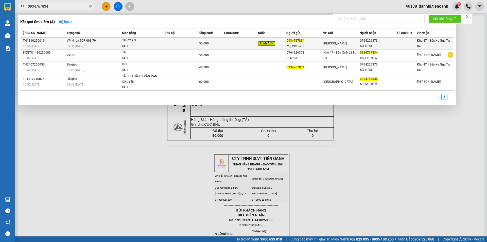
type input "0934767834"
click at [122, 48] on div "07:35 [DATE]" at bounding box center [94, 46] width 55 height 6
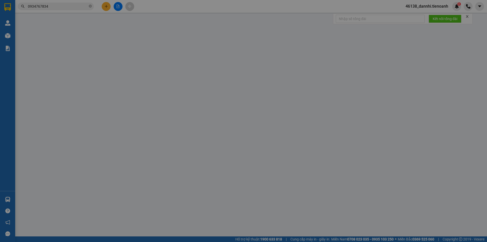
type input "0764226373"
type input "SƠ NHU"
type input "0934767834"
type input "MẸ PHƯỚC"
type input "0"
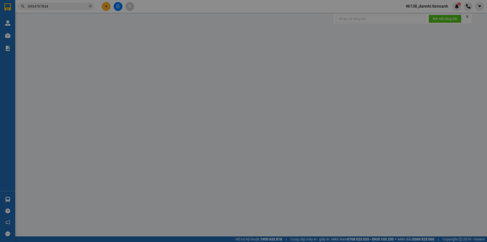
type input "50.000"
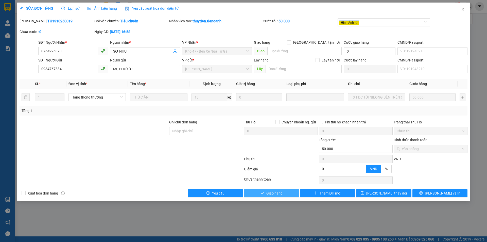
click at [260, 195] on button "Giao hàng" at bounding box center [271, 193] width 55 height 8
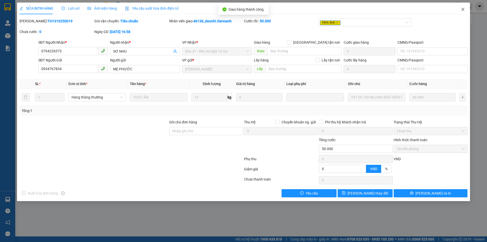
click at [464, 8] on icon "close" at bounding box center [463, 9] width 4 height 4
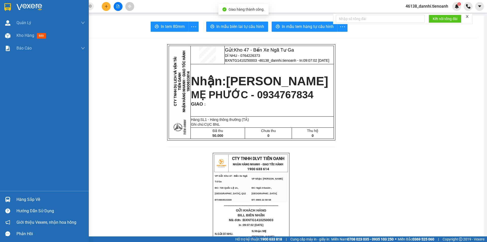
click at [2, 7] on div at bounding box center [44, 8] width 89 height 17
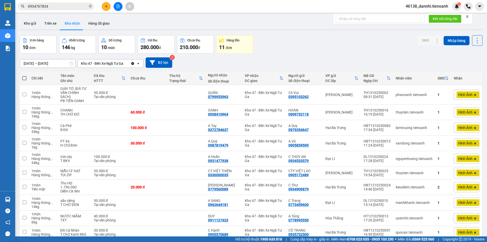
click at [80, 6] on input "0934767834" at bounding box center [58, 7] width 60 height 6
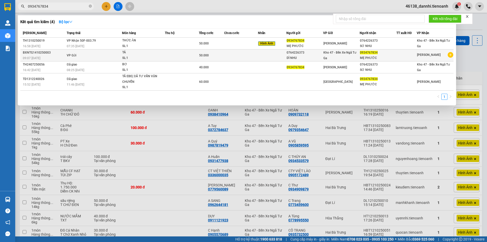
click at [132, 54] on div "TẢ" at bounding box center [141, 53] width 38 height 6
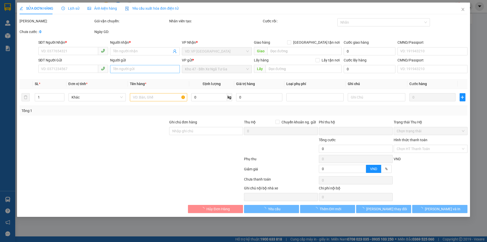
type input "0934767834"
type input "MẸ PHƯỚC"
type input "0764226373"
type input "DÌ NHU"
type input "0"
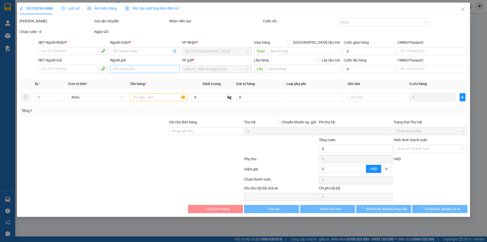
type input "50.000"
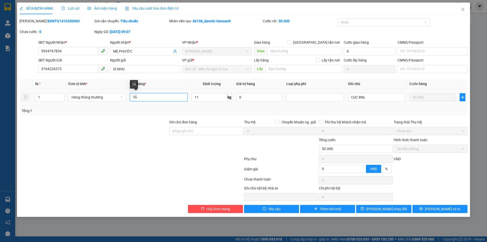
click at [138, 100] on input "TẢ" at bounding box center [158, 97] width 57 height 8
type input "TÃ"
click at [440, 209] on span "[PERSON_NAME] và In" at bounding box center [443, 209] width 36 height 6
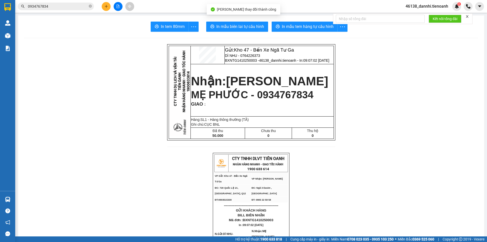
click at [237, 27] on span "In mẫu biên lai tự cấu hình" at bounding box center [241, 26] width 48 height 6
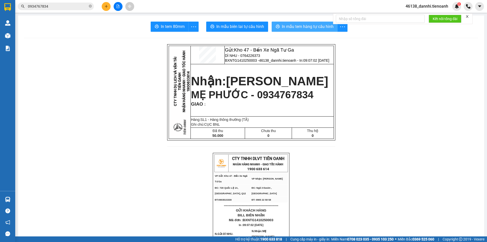
click at [306, 25] on span "In mẫu tem hàng tự cấu hình" at bounding box center [308, 26] width 52 height 6
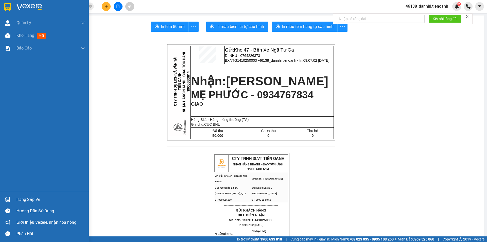
click at [11, 4] on div at bounding box center [7, 7] width 9 height 9
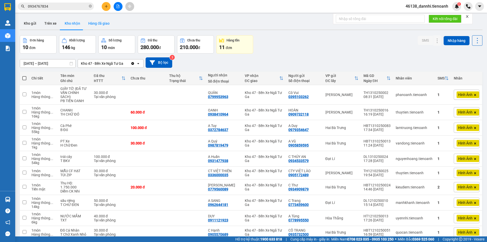
click at [101, 23] on button "Hàng đã giao" at bounding box center [98, 23] width 29 height 12
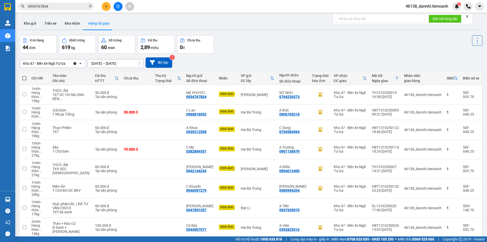
drag, startPoint x: 74, startPoint y: 27, endPoint x: 72, endPoint y: 33, distance: 6.4
click at [74, 27] on button "Kho nhận" at bounding box center [73, 23] width 24 height 12
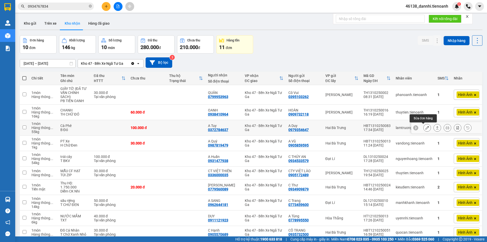
click at [426, 126] on icon at bounding box center [428, 128] width 4 height 4
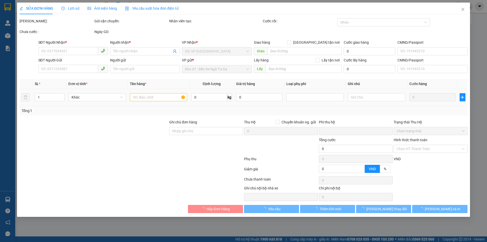
type input "0372784637"
type input "A Tuy"
type input "0979354647"
type input "A Duy"
type input "0"
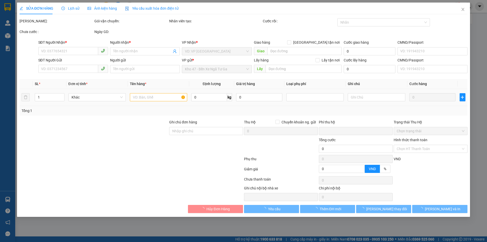
type input "100.000"
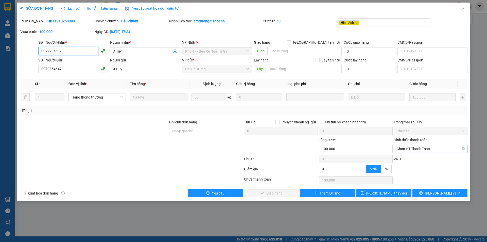
click at [419, 149] on span "Chọn HT Thanh Toán" at bounding box center [431, 149] width 68 height 8
click at [417, 158] on div "Tại văn phòng" at bounding box center [431, 159] width 68 height 6
type input "0"
drag, startPoint x: 276, startPoint y: 193, endPoint x: 273, endPoint y: 193, distance: 3.3
click at [276, 193] on span "[PERSON_NAME] và Giao hàng" at bounding box center [278, 193] width 49 height 6
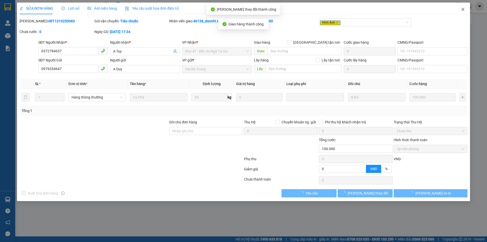
click at [462, 11] on icon "close" at bounding box center [463, 9] width 3 height 3
